Goal: Task Accomplishment & Management: Use online tool/utility

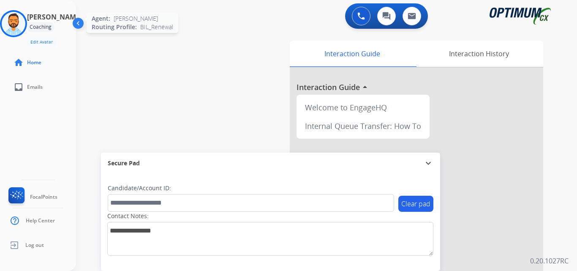
click at [20, 24] on img at bounding box center [14, 24] width 24 height 24
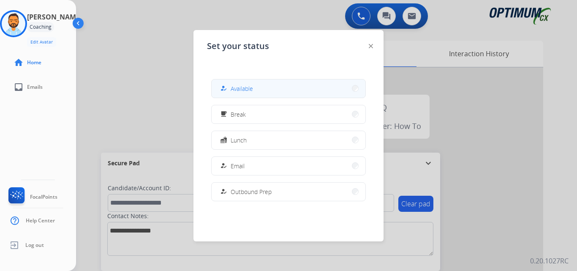
click at [287, 89] on button "how_to_reg Available" at bounding box center [289, 88] width 154 height 18
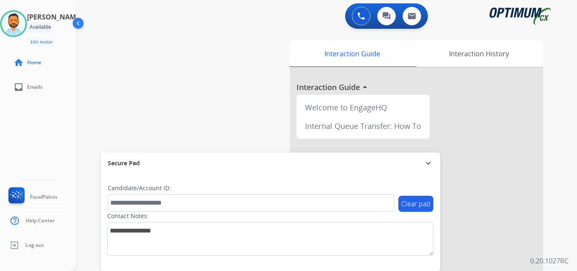
click at [105, 80] on div "swap_horiz Break voice bridge close_fullscreen Connect 3-Way Call merge_type Se…" at bounding box center [316, 206] width 481 height 353
click at [18, 25] on img at bounding box center [14, 24] width 24 height 24
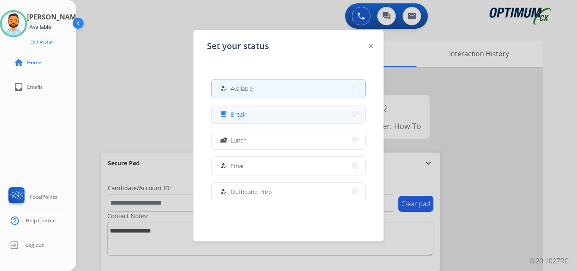
click at [246, 112] on span "Break" at bounding box center [238, 114] width 15 height 9
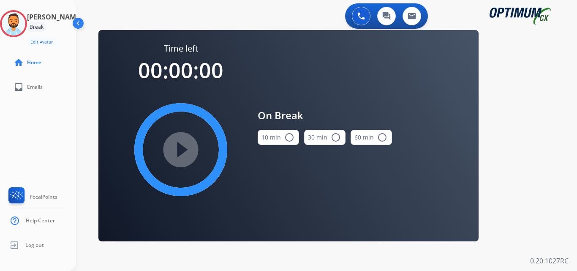
click at [287, 133] on mat-icon "radio_button_unchecked" at bounding box center [290, 137] width 10 height 10
click at [176, 150] on mat-icon "play_circle_filled" at bounding box center [181, 150] width 10 height 10
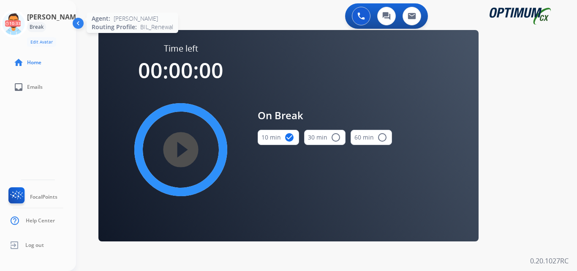
click at [14, 21] on icon at bounding box center [13, 23] width 27 height 27
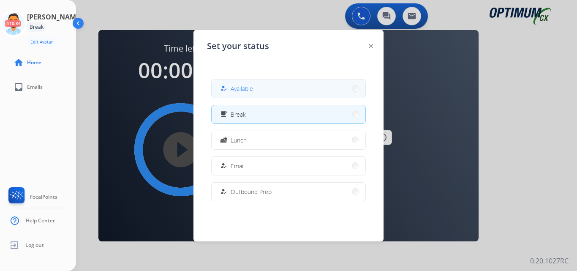
click at [242, 84] on div "how_to_reg Available" at bounding box center [236, 88] width 35 height 10
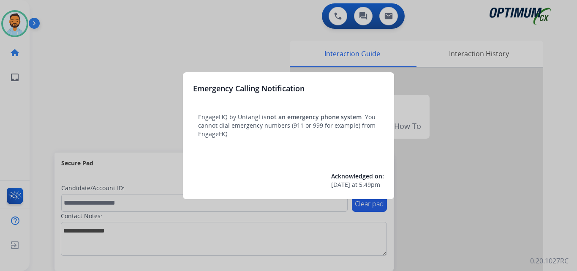
click at [92, 108] on div at bounding box center [288, 135] width 577 height 271
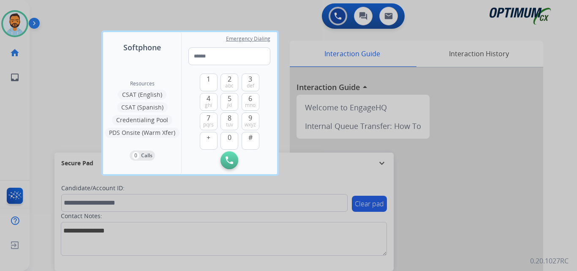
click at [92, 108] on div at bounding box center [288, 135] width 577 height 271
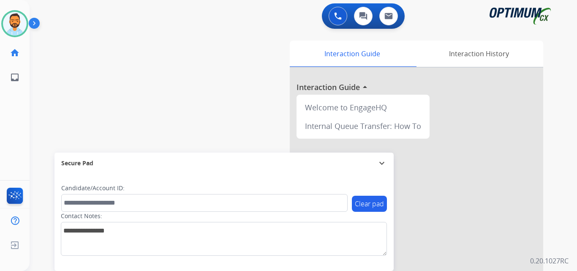
click at [36, 22] on img at bounding box center [36, 25] width 14 height 16
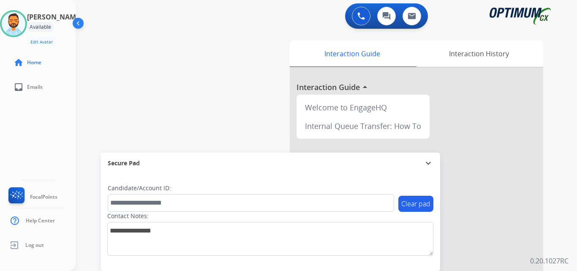
click at [110, 41] on div "swap_horiz Break voice bridge close_fullscreen Connect 3-Way Call merge_type Se…" at bounding box center [316, 206] width 481 height 353
click at [20, 33] on img at bounding box center [14, 24] width 24 height 24
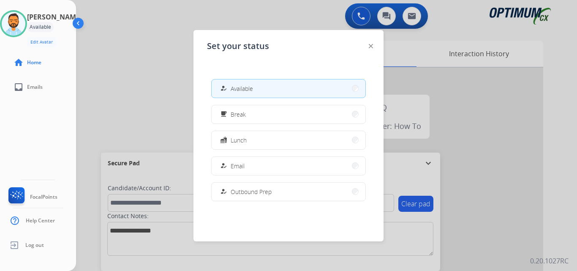
click at [227, 90] on mat-icon "how_to_reg" at bounding box center [223, 88] width 7 height 7
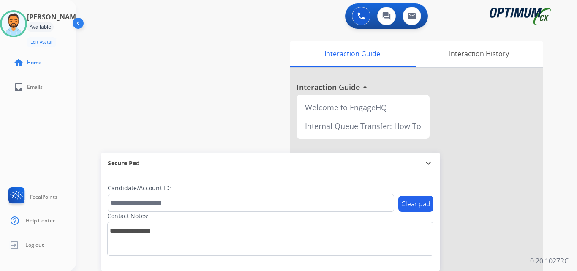
click at [195, 52] on div "swap_horiz Break voice bridge close_fullscreen Connect 3-Way Call merge_type Se…" at bounding box center [316, 206] width 481 height 353
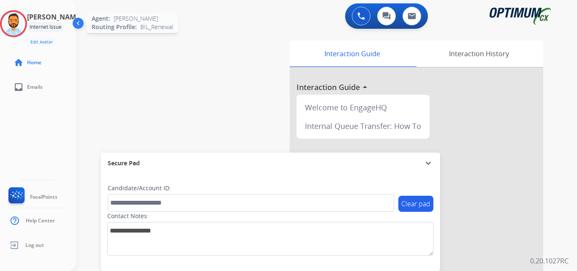
click at [25, 26] on img at bounding box center [14, 24] width 24 height 24
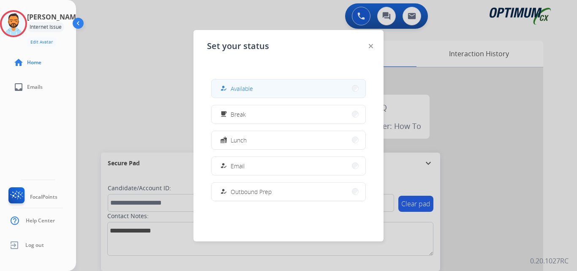
click at [266, 91] on button "how_to_reg Available" at bounding box center [289, 88] width 154 height 18
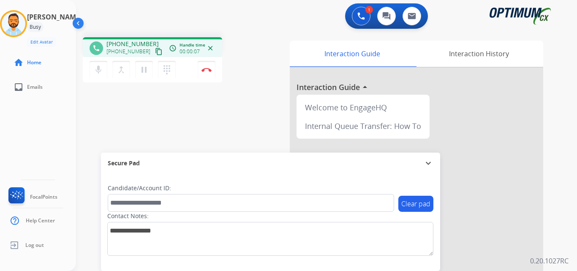
click at [155, 51] on mat-icon "content_copy" at bounding box center [159, 52] width 8 height 8
click at [210, 70] on img at bounding box center [207, 70] width 10 height 4
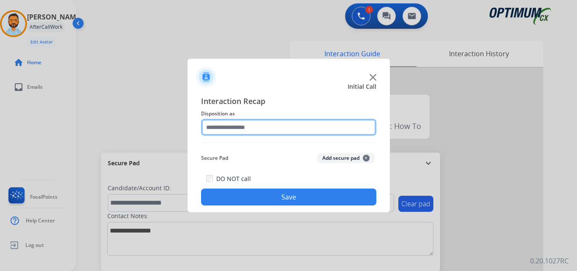
click at [257, 124] on input "text" at bounding box center [288, 127] width 175 height 17
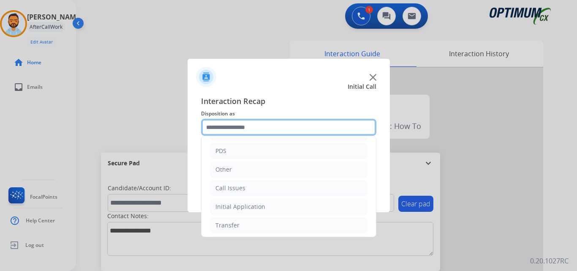
scroll to position [38, 0]
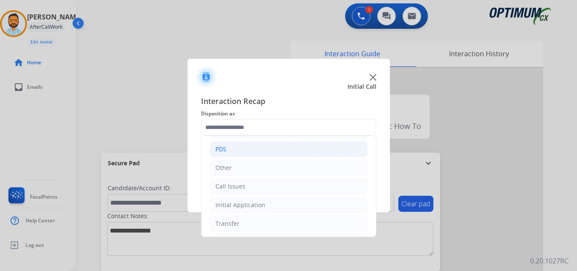
click at [246, 154] on li "PDS" at bounding box center [289, 149] width 158 height 16
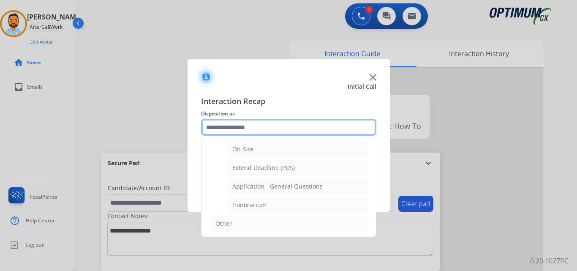
scroll to position [227, 0]
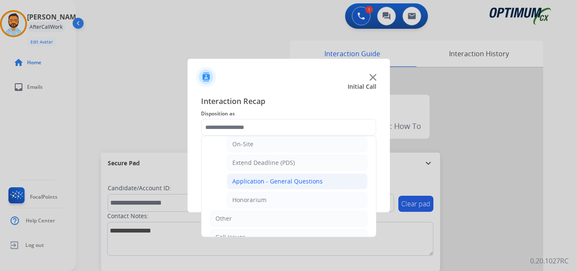
click at [298, 181] on div "Application - General Questions" at bounding box center [278, 181] width 90 height 8
type input "**********"
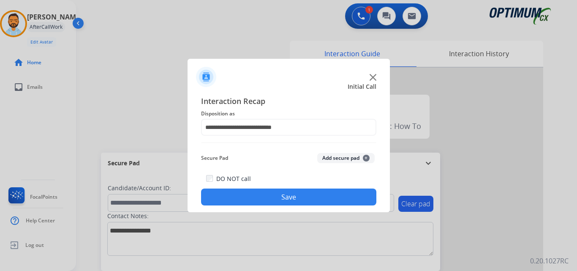
click at [277, 194] on button "Save" at bounding box center [288, 197] width 175 height 17
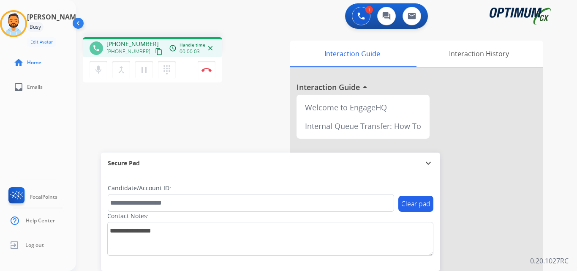
click at [155, 53] on mat-icon "content_copy" at bounding box center [159, 52] width 8 height 8
click at [259, 60] on div "phone +19732462357 +19732462357 content_copy access_time Call metrics Queue 00:…" at bounding box center [183, 61] width 201 height 48
click at [143, 66] on mat-icon "pause" at bounding box center [144, 70] width 10 height 10
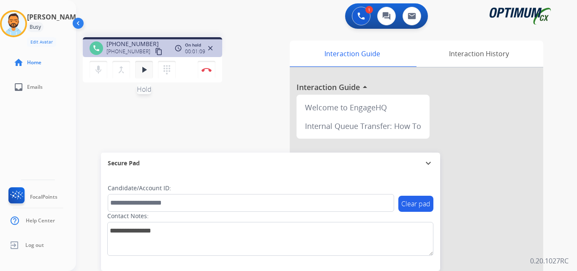
click at [143, 69] on mat-icon "play_arrow" at bounding box center [144, 70] width 10 height 10
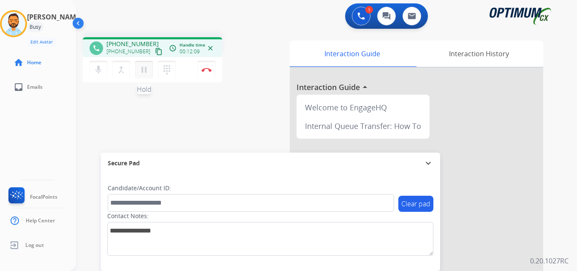
click at [137, 65] on button "pause Hold" at bounding box center [144, 70] width 18 height 18
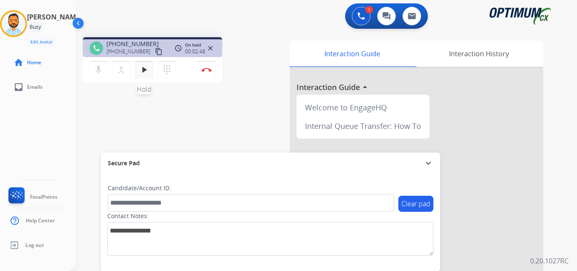
click at [142, 74] on mat-icon "play_arrow" at bounding box center [144, 70] width 10 height 10
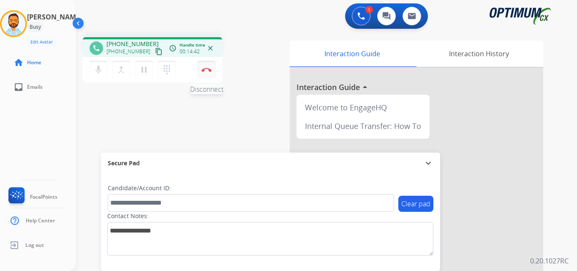
click at [210, 69] on img at bounding box center [207, 70] width 10 height 4
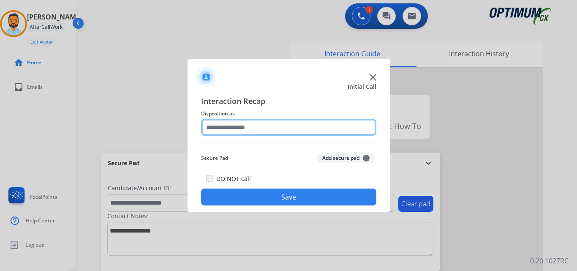
click at [273, 120] on input "text" at bounding box center [288, 127] width 175 height 17
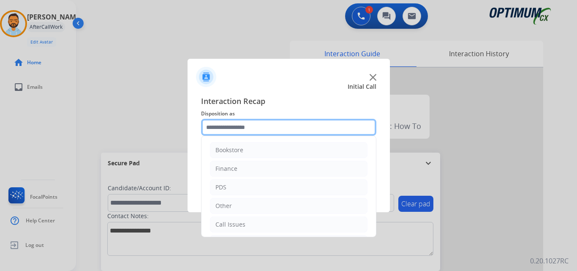
scroll to position [57, 0]
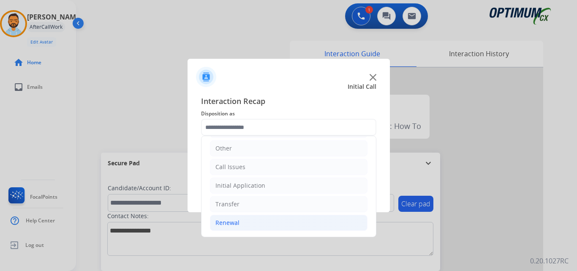
click at [257, 221] on li "Renewal" at bounding box center [289, 223] width 158 height 16
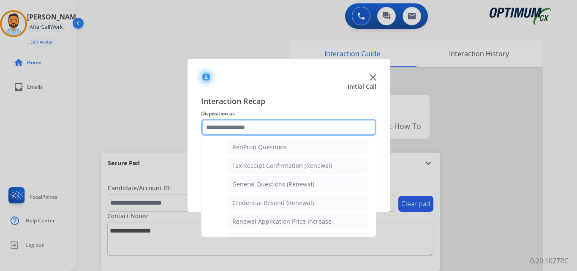
scroll to position [211, 0]
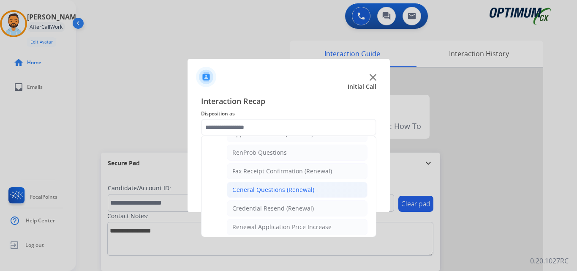
click at [294, 189] on div "General Questions (Renewal)" at bounding box center [274, 190] width 82 height 8
type input "**********"
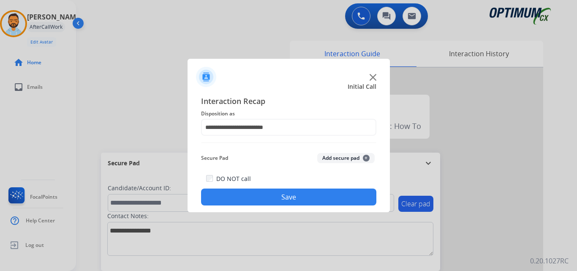
click at [293, 199] on button "Save" at bounding box center [288, 197] width 175 height 17
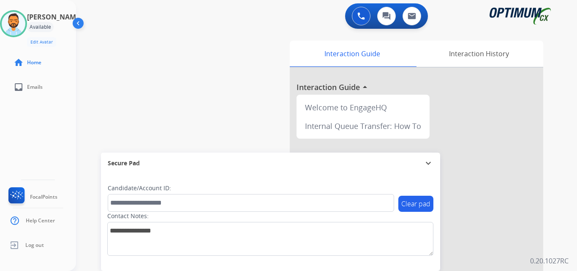
click at [99, 101] on div "swap_horiz Break voice bridge close_fullscreen Connect 3-Way Call merge_type Se…" at bounding box center [316, 206] width 481 height 353
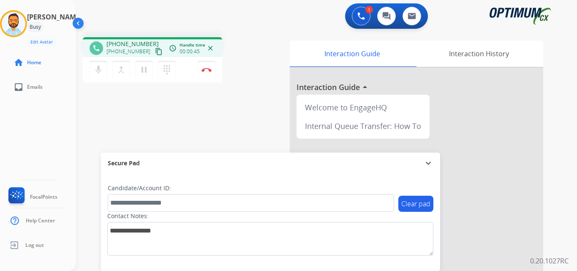
click at [155, 53] on mat-icon "content_copy" at bounding box center [159, 52] width 8 height 8
click at [118, 14] on div "1 Voice Interactions 0 Chat Interactions 0 Email Interactions" at bounding box center [321, 16] width 471 height 27
click at [144, 76] on button "pause Hold" at bounding box center [144, 70] width 18 height 18
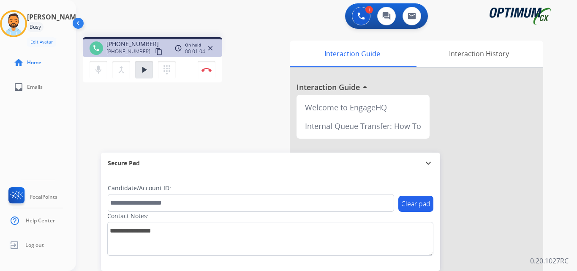
click at [107, 124] on div "phone +17875507571 +17875507571 content_copy access_time Call metrics Queue 00:…" at bounding box center [316, 206] width 481 height 353
click at [146, 70] on mat-icon "play_arrow" at bounding box center [144, 70] width 10 height 10
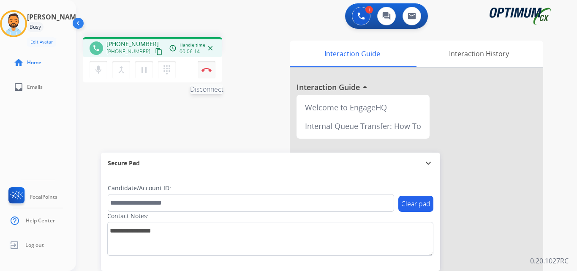
click at [206, 69] on img at bounding box center [207, 70] width 10 height 4
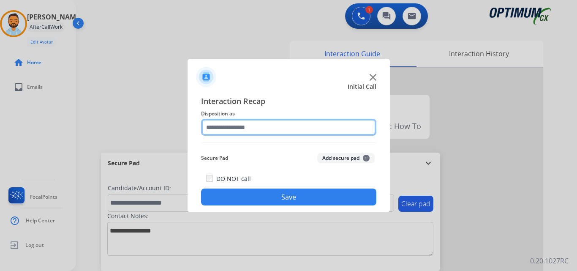
click at [295, 130] on input "text" at bounding box center [288, 127] width 175 height 17
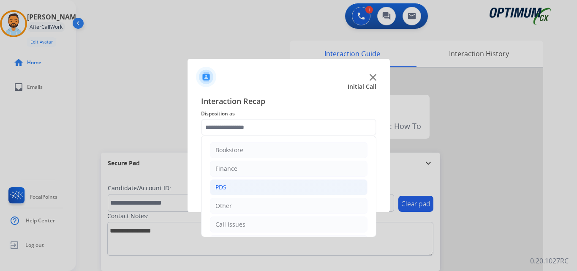
click at [260, 186] on li "PDS" at bounding box center [289, 187] width 158 height 16
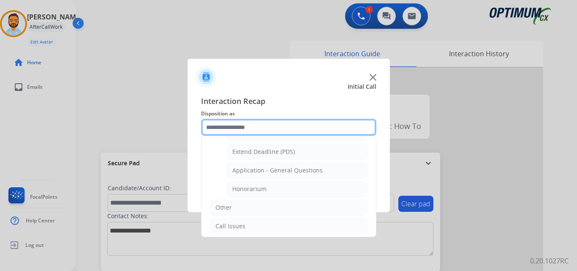
scroll to position [239, 0]
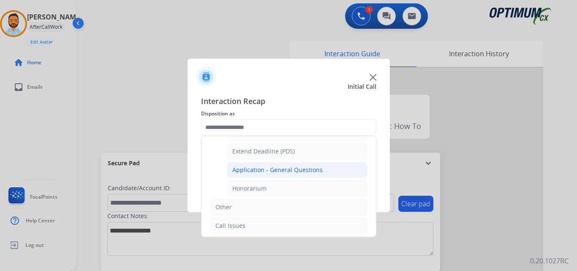
click at [284, 171] on div "Application - General Questions" at bounding box center [278, 170] width 90 height 8
type input "**********"
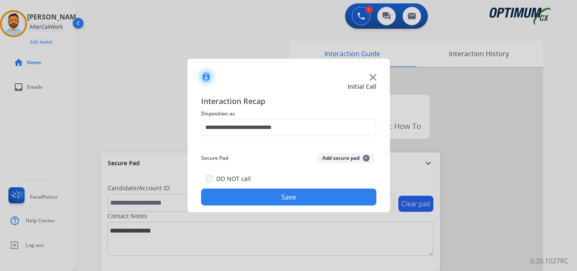
click at [276, 190] on button "Save" at bounding box center [288, 197] width 175 height 17
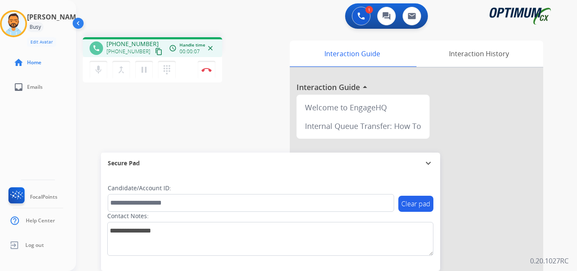
click at [155, 55] on mat-icon "content_copy" at bounding box center [159, 52] width 8 height 8
click at [208, 71] on img at bounding box center [207, 70] width 10 height 4
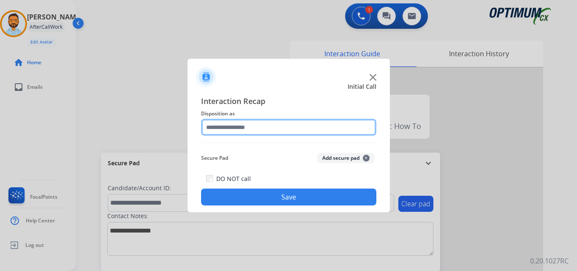
click at [273, 129] on input "text" at bounding box center [288, 127] width 175 height 17
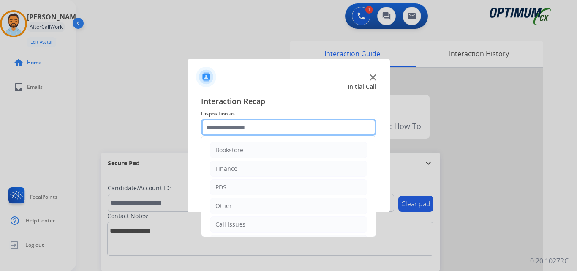
scroll to position [57, 0]
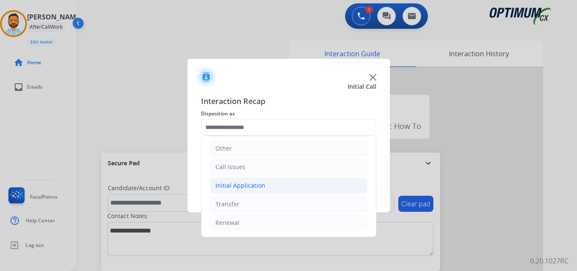
click at [260, 182] on div "Initial Application" at bounding box center [241, 185] width 50 height 8
click at [284, 209] on li "Credential Resend (Initial application)" at bounding box center [297, 204] width 141 height 16
type input "**********"
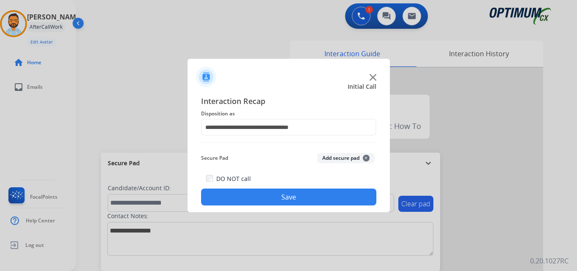
click at [268, 198] on button "Save" at bounding box center [288, 197] width 175 height 17
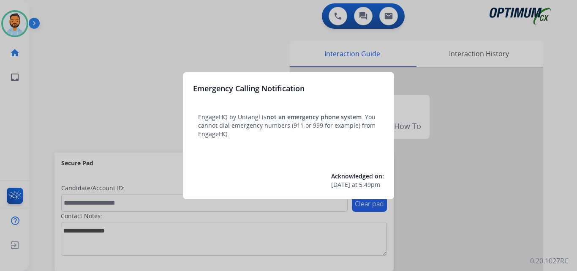
click at [50, 45] on div at bounding box center [288, 135] width 577 height 271
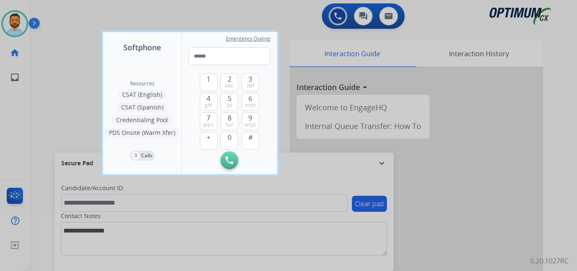
click at [51, 49] on div at bounding box center [288, 135] width 577 height 271
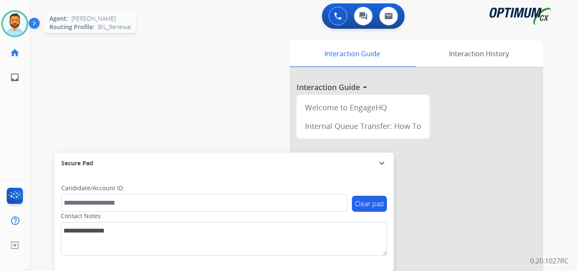
click at [21, 33] on img at bounding box center [15, 24] width 24 height 24
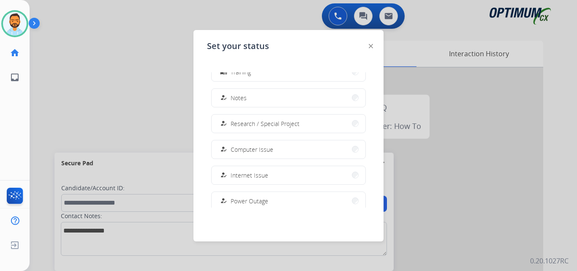
scroll to position [211, 0]
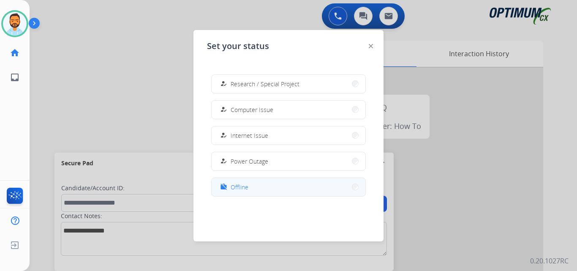
click at [259, 191] on button "work_off Offline" at bounding box center [289, 187] width 154 height 18
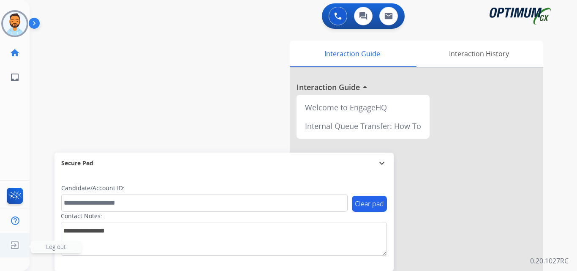
click at [11, 249] on img at bounding box center [14, 245] width 15 height 16
